Goal: Task Accomplishment & Management: Manage account settings

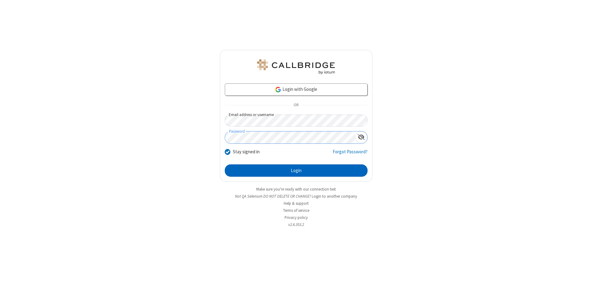
click at [296, 171] on button "Login" at bounding box center [296, 171] width 143 height 12
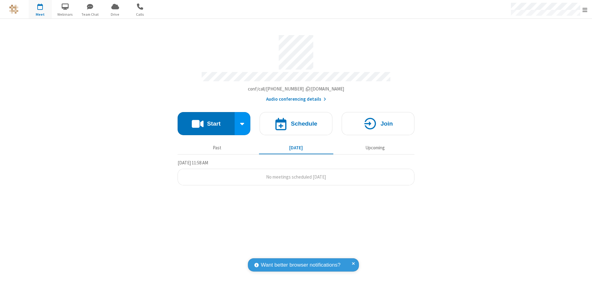
click at [585, 10] on span "Open menu" at bounding box center [584, 10] width 5 height 6
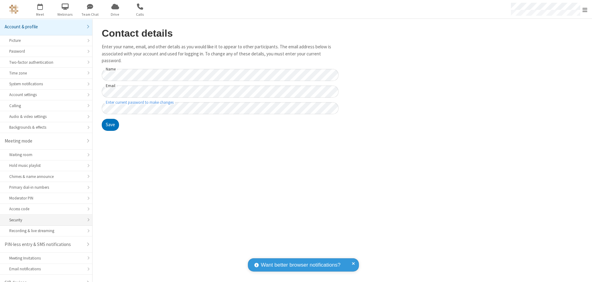
click at [44, 217] on div "Security" at bounding box center [46, 220] width 74 height 6
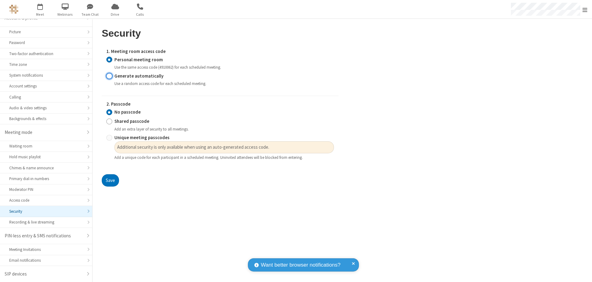
click at [109, 76] on input "Generate automatically" at bounding box center [109, 76] width 6 height 6
radio input "true"
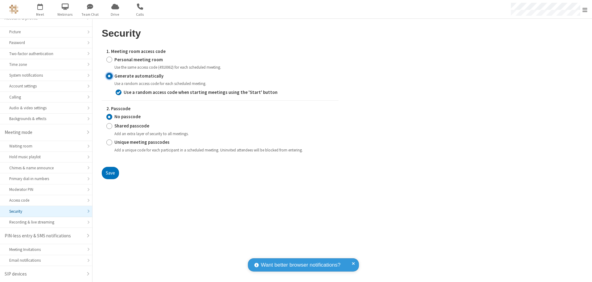
click at [110, 173] on button "Save" at bounding box center [110, 173] width 17 height 12
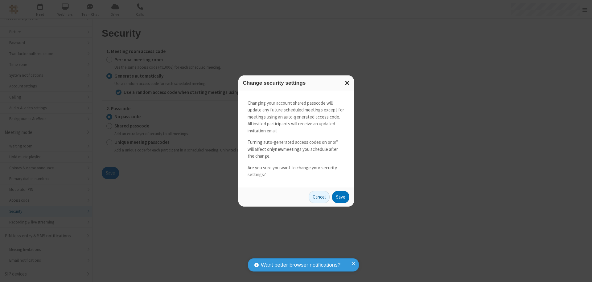
click at [340, 197] on button "Save" at bounding box center [340, 197] width 17 height 12
